Goal: Check status: Check status

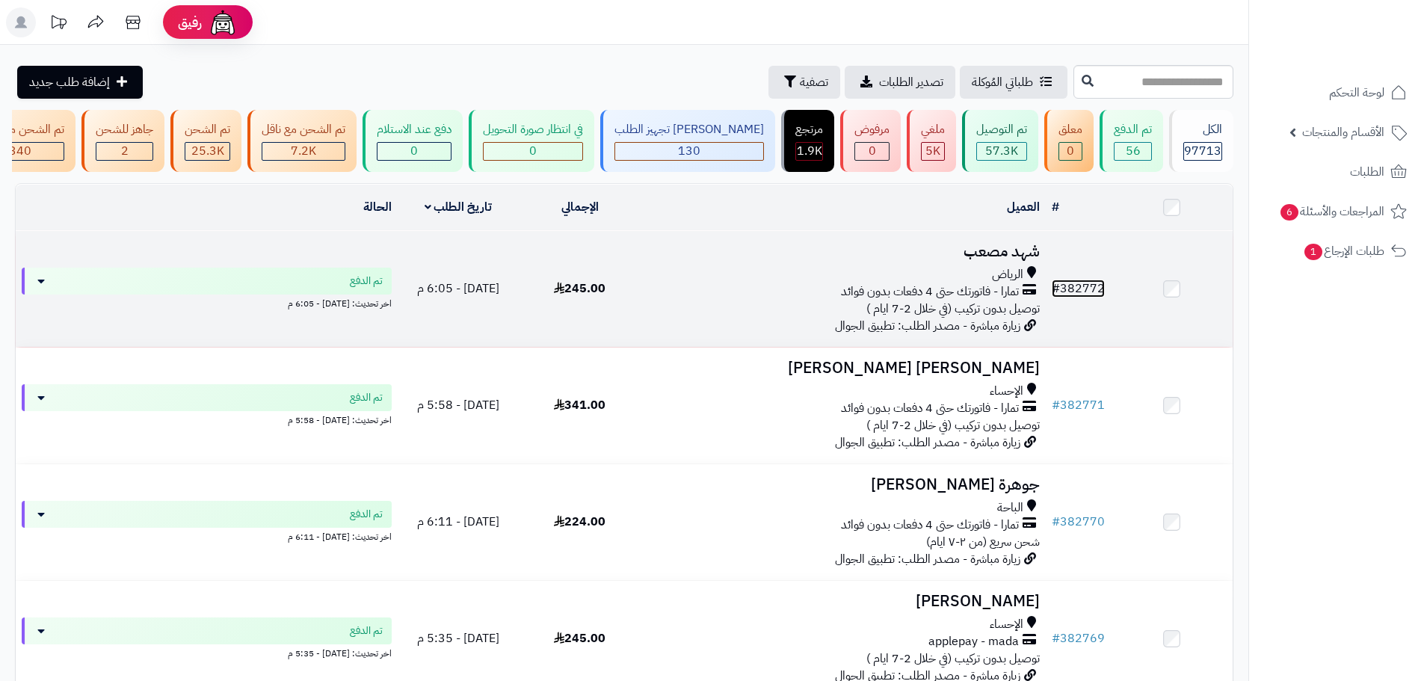
drag, startPoint x: 0, startPoint y: 0, endPoint x: 1093, endPoint y: 304, distance: 1134.9
click at [1093, 297] on link "# 382772" at bounding box center [1078, 289] width 53 height 18
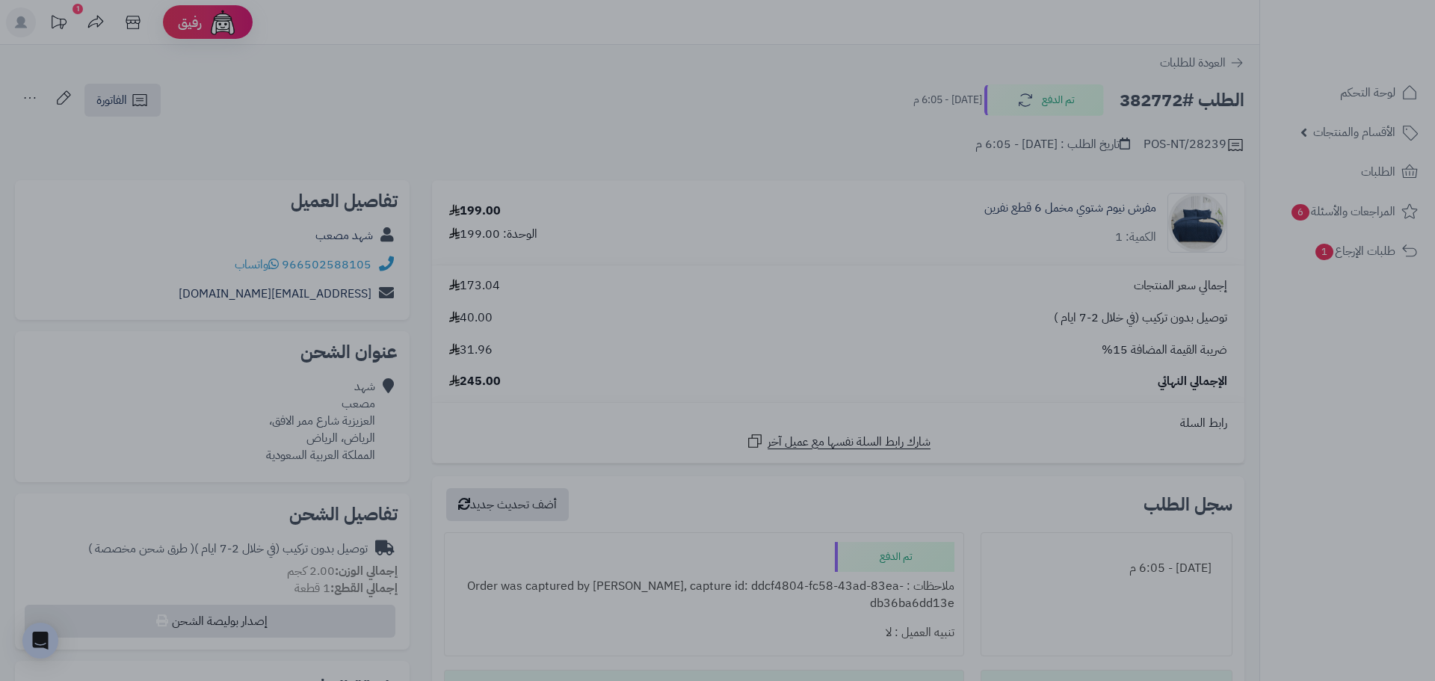
click at [729, 68] on div at bounding box center [717, 340] width 1435 height 681
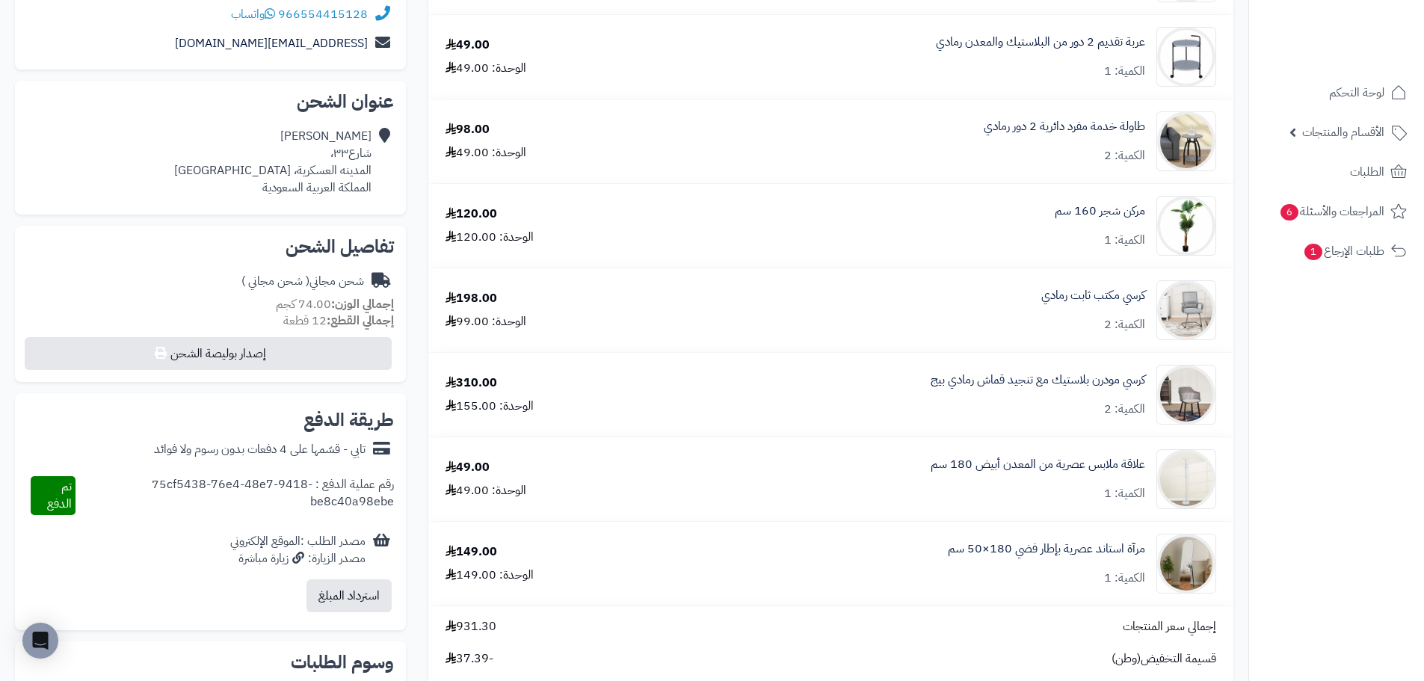
scroll to position [224, 0]
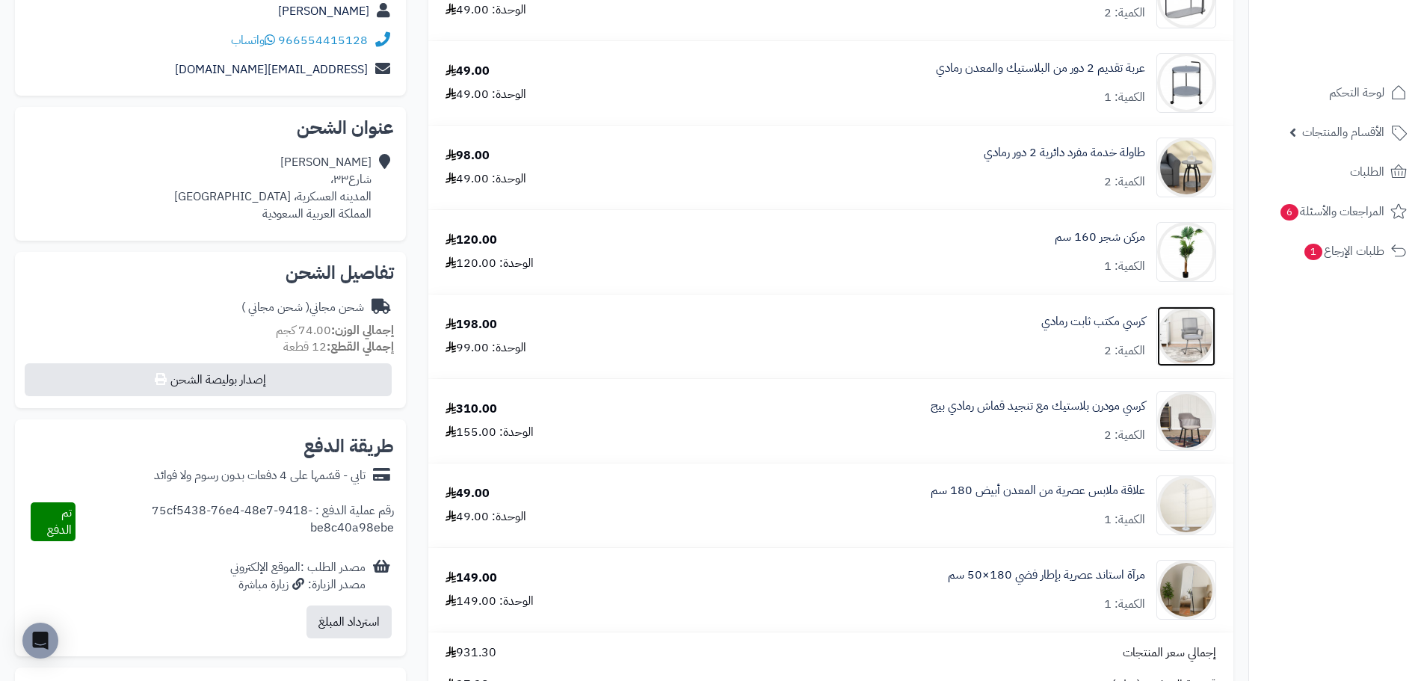
click at [1194, 329] on img at bounding box center [1186, 336] width 58 height 60
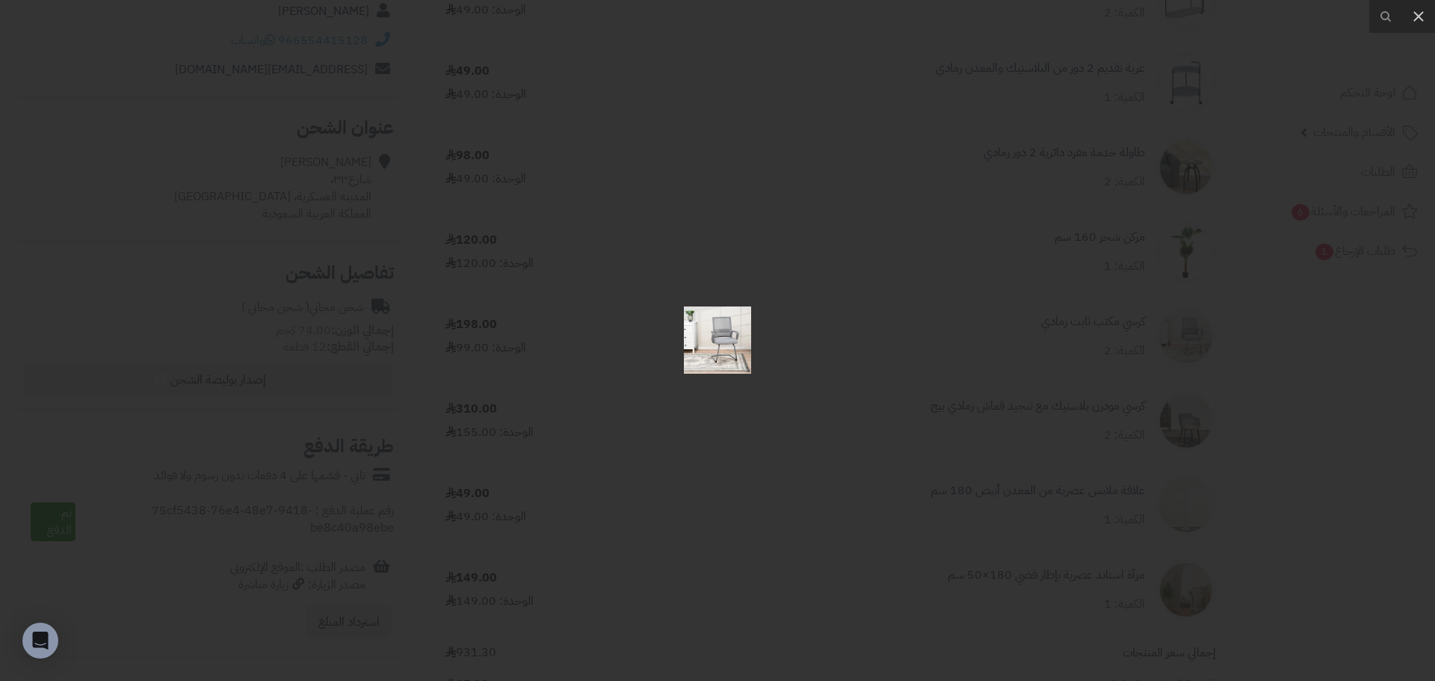
click at [971, 348] on div at bounding box center [717, 340] width 1435 height 681
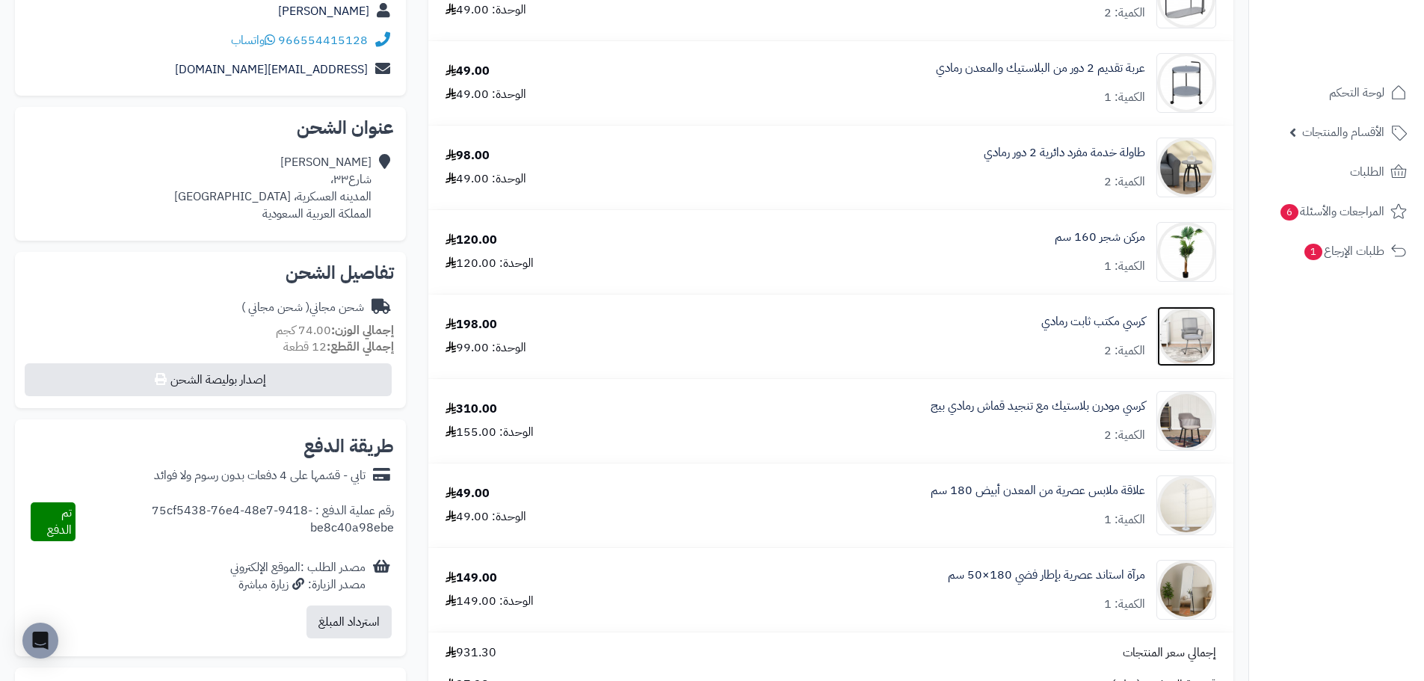
scroll to position [0, 0]
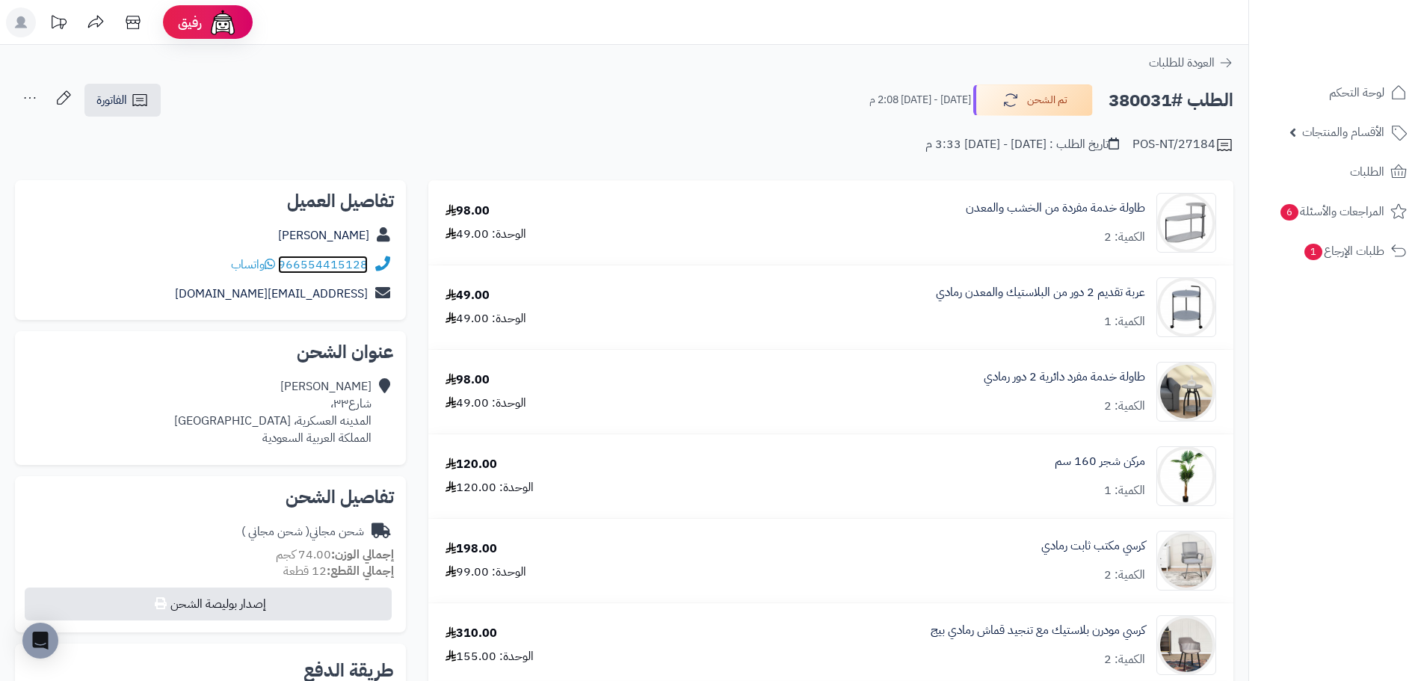
click at [325, 263] on link "966554415128" at bounding box center [323, 265] width 90 height 18
click at [479, 135] on div "POS-NT/27184 تاريخ الطلب : الأحد - ٢٨ سبتمبر ٢٠٢٥ - 3:33 م" at bounding box center [624, 136] width 1218 height 36
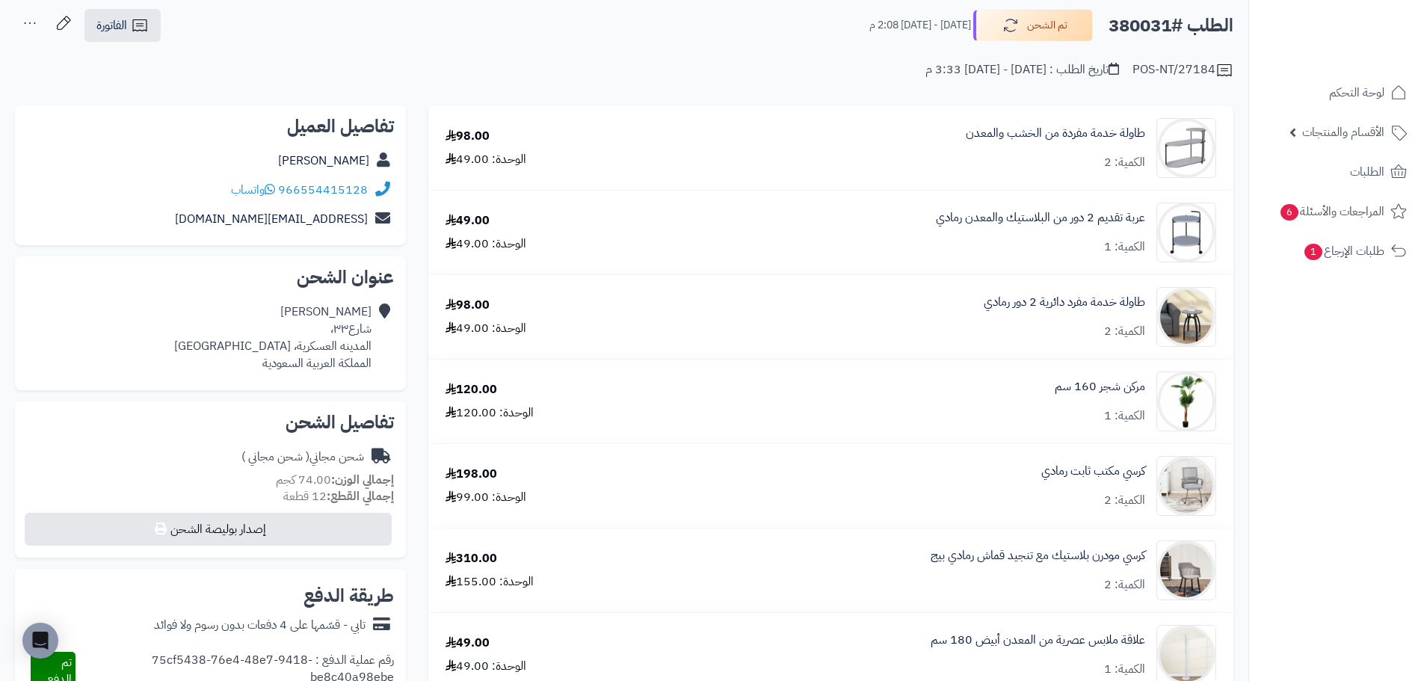
click at [1133, 33] on h2 "الطلب #380031" at bounding box center [1170, 25] width 125 height 31
copy h2 "380031"
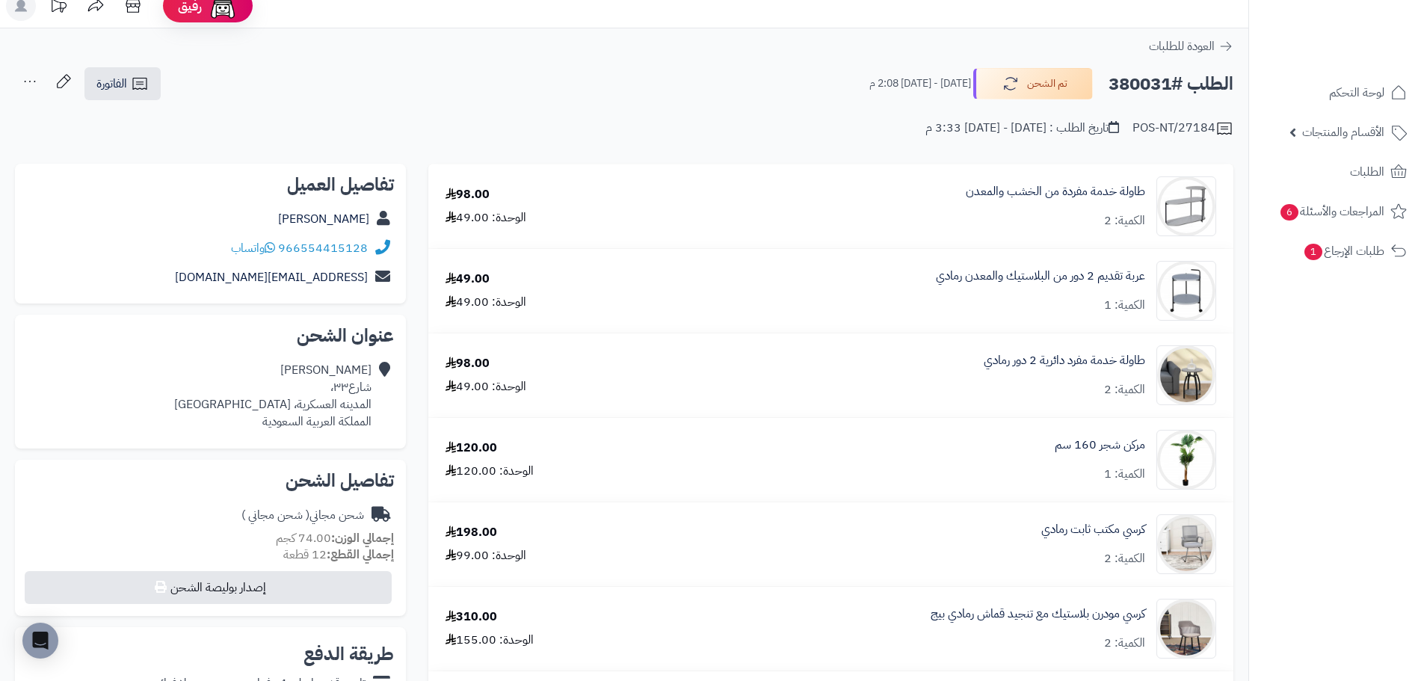
scroll to position [0, 0]
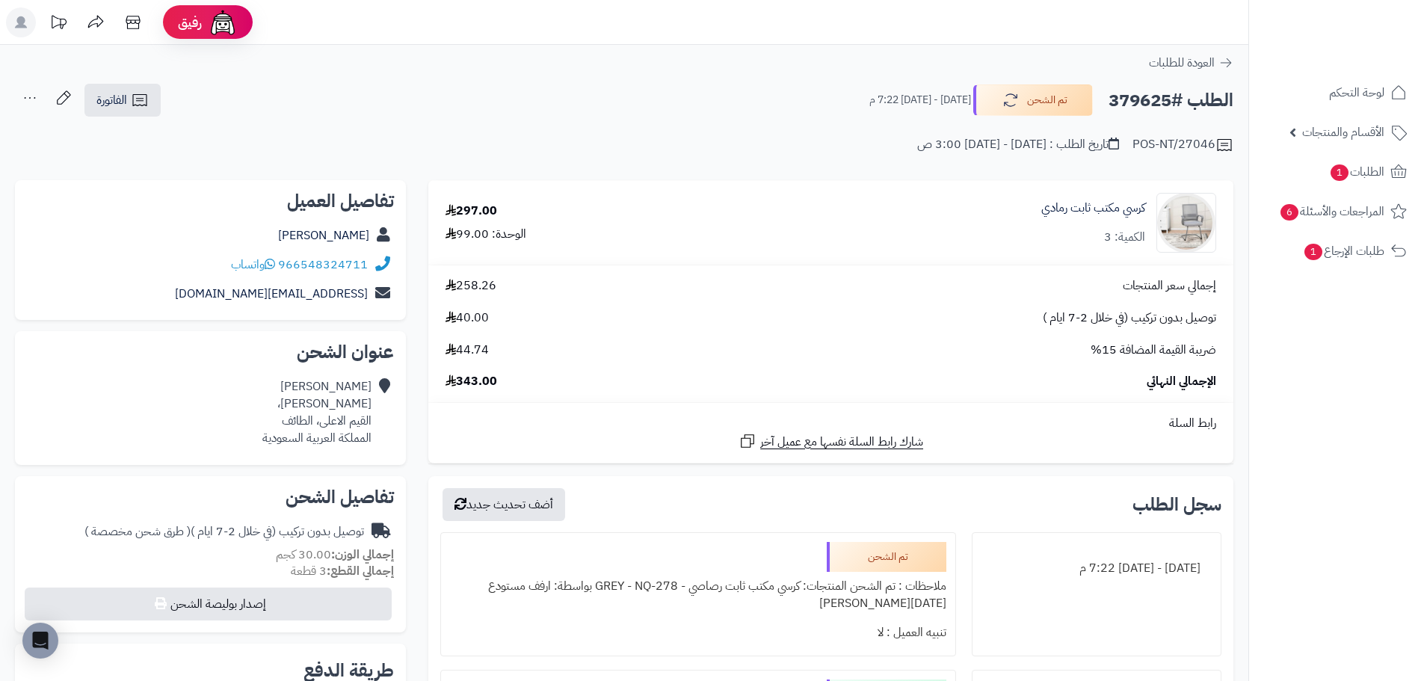
drag, startPoint x: 962, startPoint y: 252, endPoint x: 933, endPoint y: 244, distance: 30.3
click at [933, 244] on div "كرسي مكتب ثابت رمادي الكمية: 3" at bounding box center [973, 223] width 507 height 60
click at [379, 267] on icon at bounding box center [380, 264] width 19 height 17
click at [353, 236] on link "Alaa Mohamed" at bounding box center [323, 235] width 91 height 18
click at [318, 269] on link "966548324711" at bounding box center [323, 265] width 90 height 18
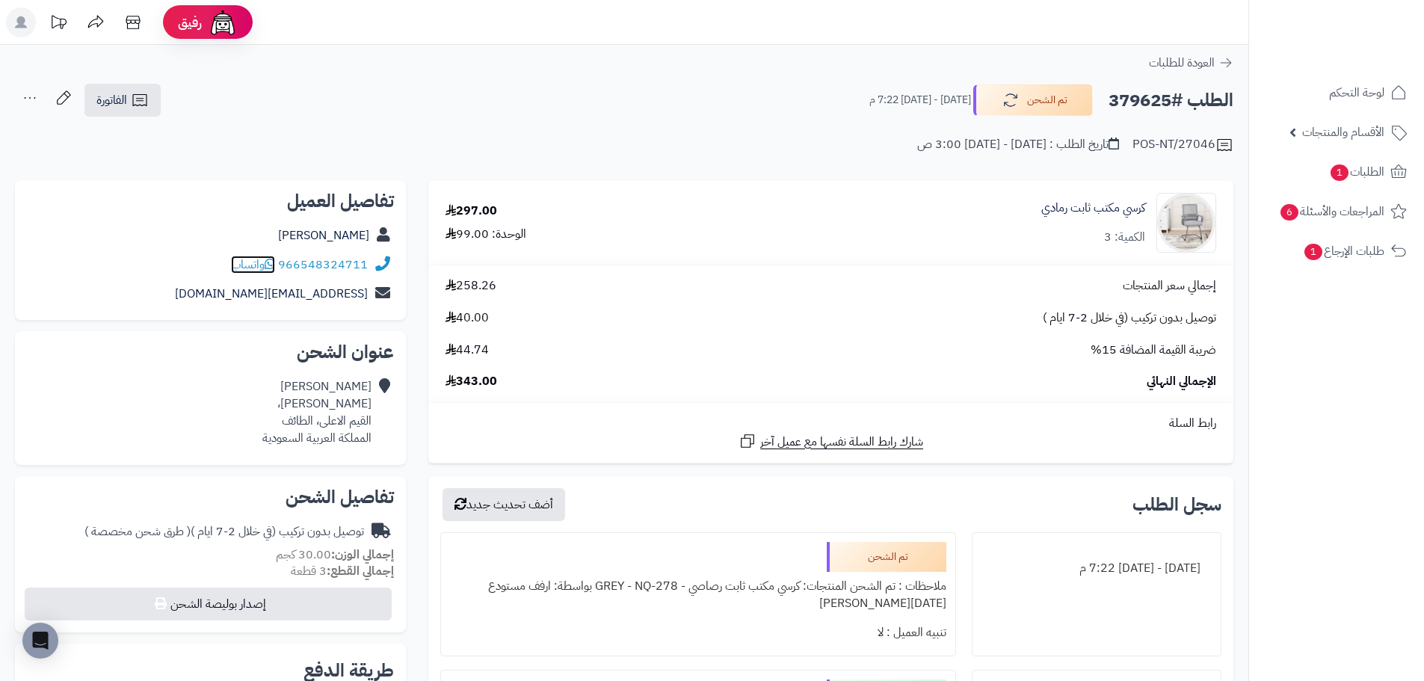
click at [238, 265] on span "واتساب" at bounding box center [253, 265] width 44 height 18
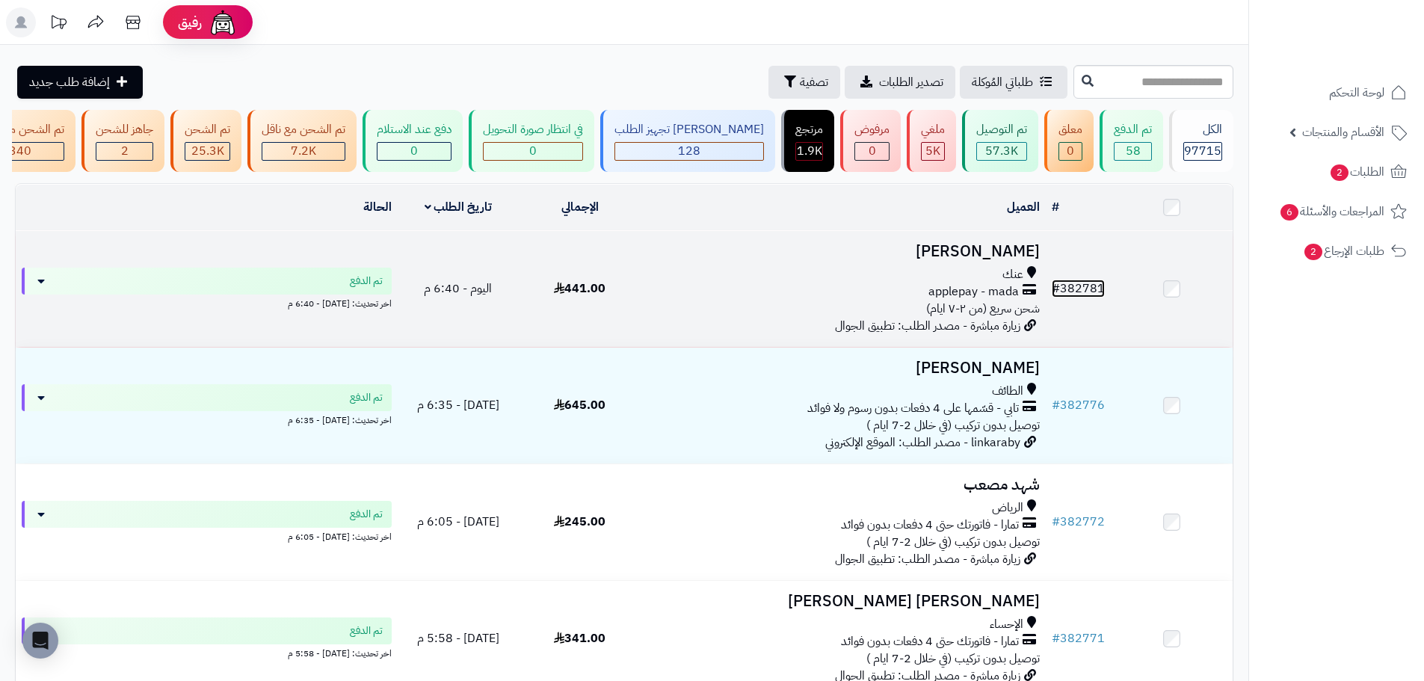
click at [1086, 294] on link "# 382781" at bounding box center [1078, 289] width 53 height 18
